Goal: Find specific page/section: Find specific page/section

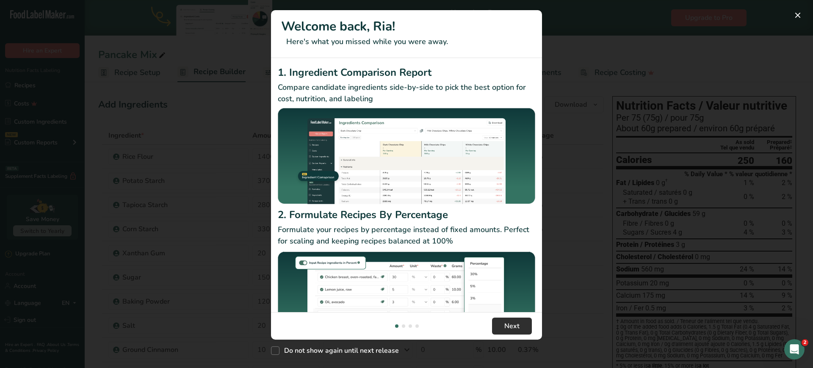
click at [499, 334] on footer "Next" at bounding box center [406, 326] width 271 height 28
click at [505, 327] on span "Next" at bounding box center [511, 326] width 15 height 10
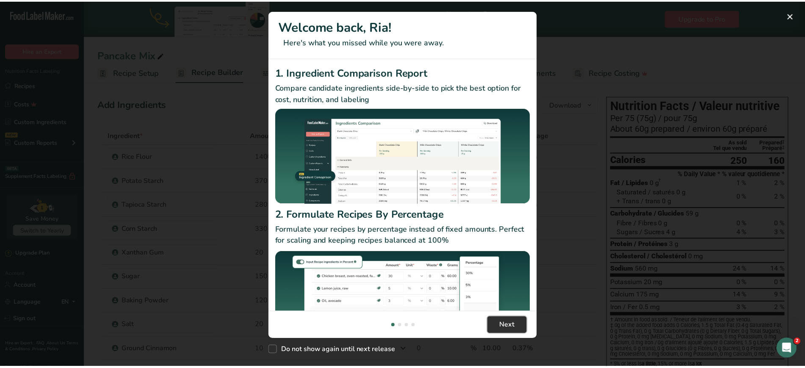
scroll to position [0, 271]
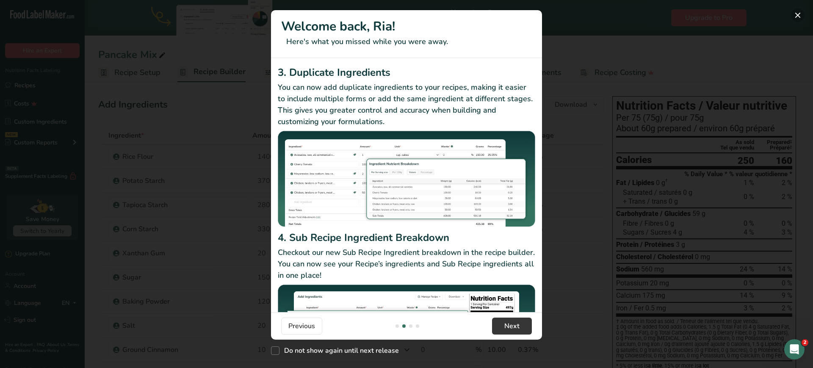
click at [794, 13] on button "New Features" at bounding box center [798, 15] width 14 height 14
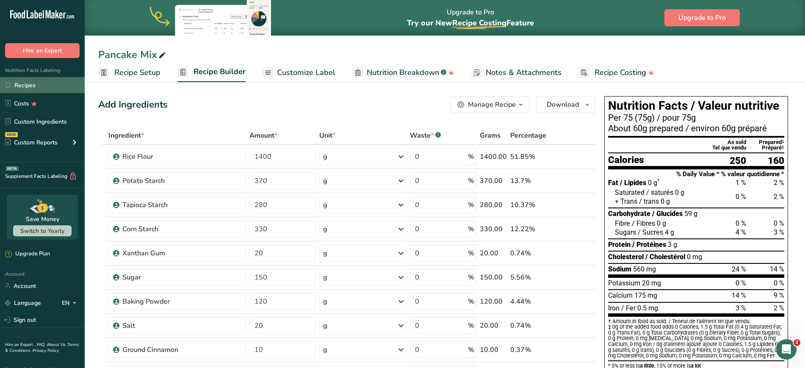
click at [25, 91] on link "Recipes" at bounding box center [42, 85] width 85 height 16
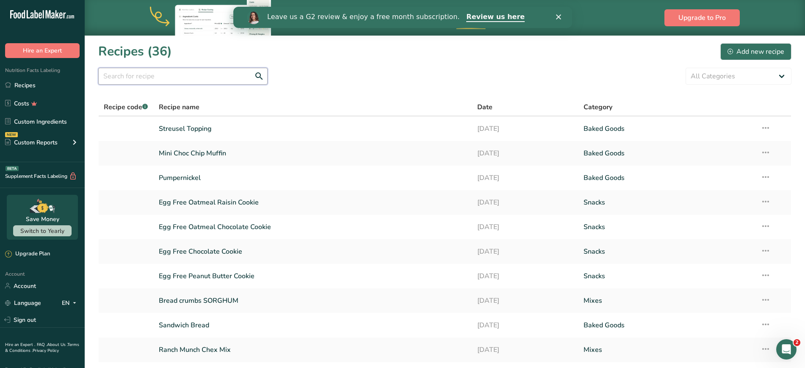
click at [119, 77] on input "text" at bounding box center [182, 76] width 169 height 17
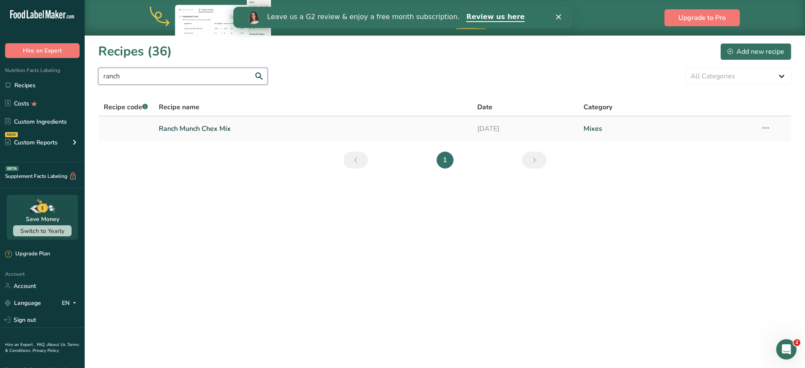
type input "ranch"
click at [223, 133] on link "Ranch Munch Chex Mix" at bounding box center [313, 129] width 309 height 18
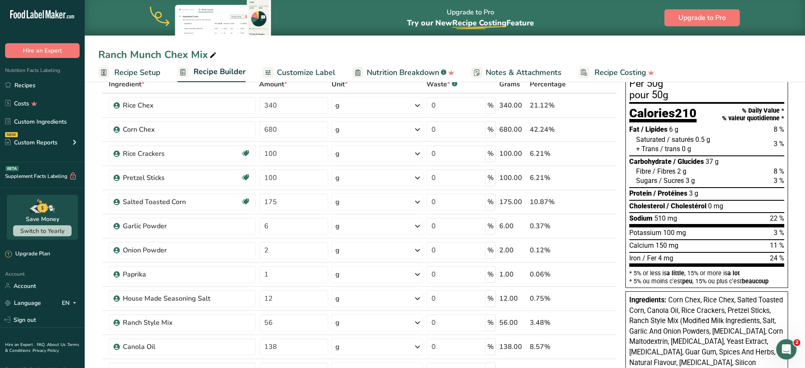
scroll to position [51, 0]
drag, startPoint x: 280, startPoint y: 345, endPoint x: 243, endPoint y: 349, distance: 37.0
click at [243, 349] on tr "Canola Oil 138 g Weight Units g kg mg See more Volume Units l Volume units requ…" at bounding box center [358, 347] width 518 height 24
type input "154"
click at [723, 72] on ul "Recipe Setup Recipe Builder Customize Label Nutrition Breakdown .a-a{fill:#3473…" at bounding box center [445, 72] width 720 height 20
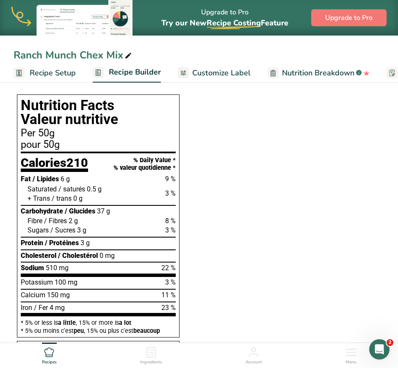
scroll to position [537, 0]
